Goal: Task Accomplishment & Management: Manage account settings

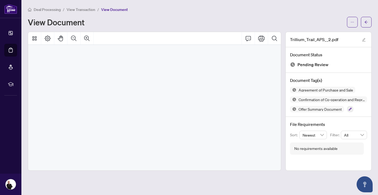
scroll to position [3086, 0]
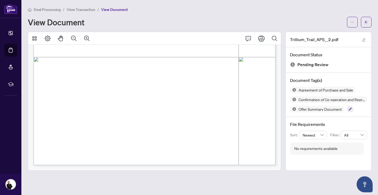
click at [50, 8] on span "Deal Processing" at bounding box center [47, 9] width 27 height 5
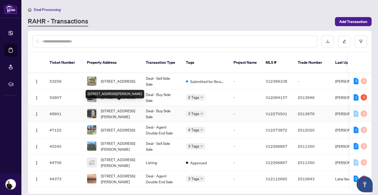
click at [115, 110] on span "[STREET_ADDRESS][PERSON_NAME]" at bounding box center [119, 114] width 36 height 12
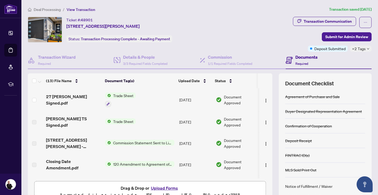
click at [367, 48] on icon "down" at bounding box center [367, 49] width 3 height 3
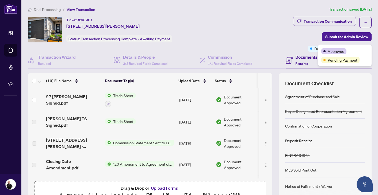
click at [294, 37] on div "Transaction Communication Submit for Admin Review Deposit Submitted +2 Tags" at bounding box center [332, 34] width 79 height 35
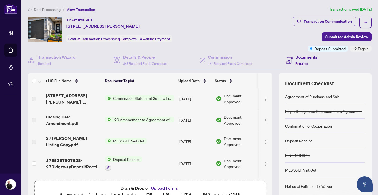
scroll to position [45, 0]
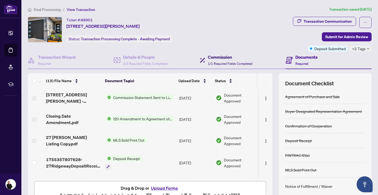
click at [224, 59] on h4 "Commission" at bounding box center [230, 57] width 44 height 6
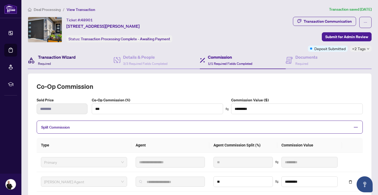
click at [57, 56] on h4 "Transaction Wizard" at bounding box center [57, 57] width 38 height 6
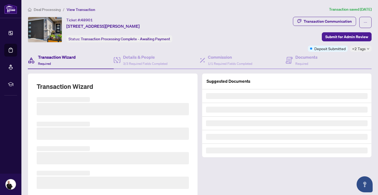
click at [54, 10] on span "Deal Processing" at bounding box center [47, 9] width 27 height 5
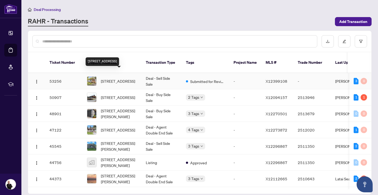
click at [112, 78] on span "[STREET_ADDRESS]" at bounding box center [118, 81] width 34 height 6
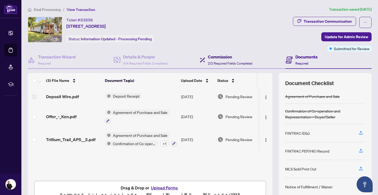
click at [230, 61] on span "2/2 Required Fields Completed" at bounding box center [230, 63] width 44 height 4
